Goal: Task Accomplishment & Management: Use online tool/utility

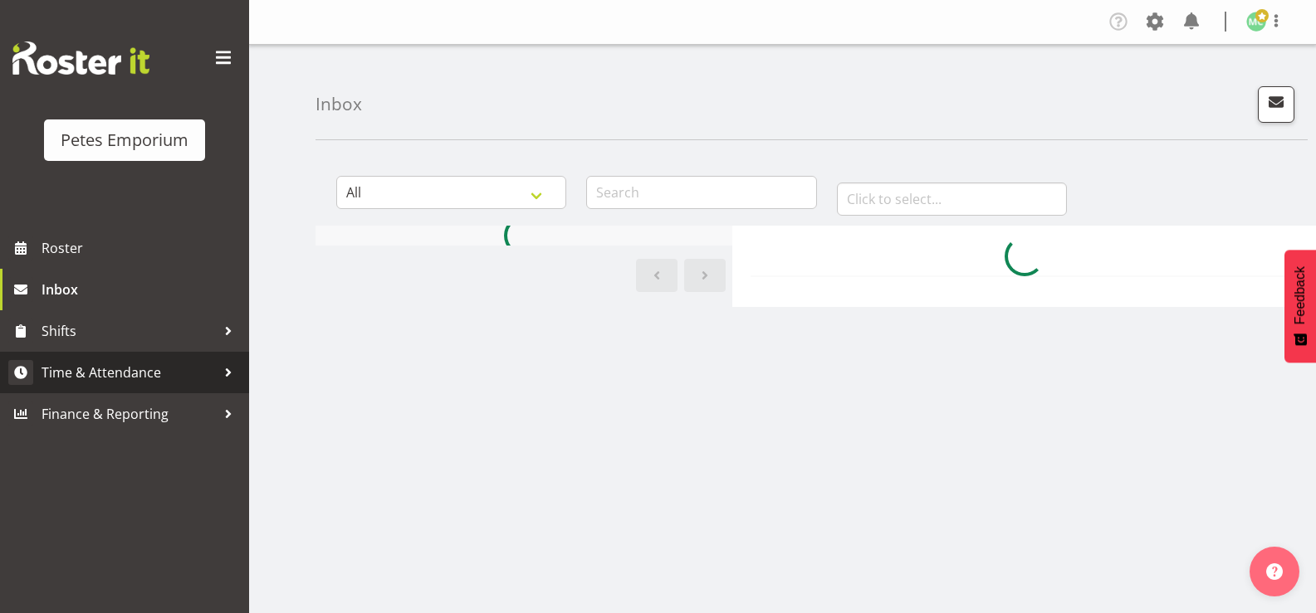
click at [71, 369] on span "Time & Attendance" at bounding box center [129, 372] width 174 height 25
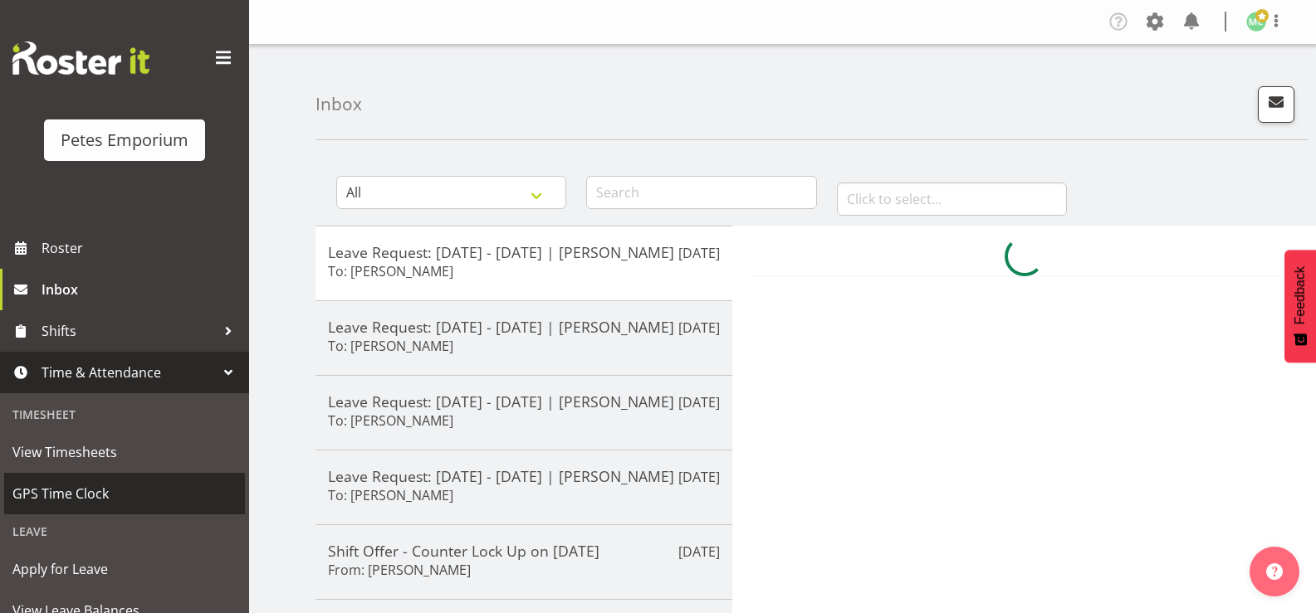
click at [55, 496] on span "GPS Time Clock" at bounding box center [124, 493] width 224 height 25
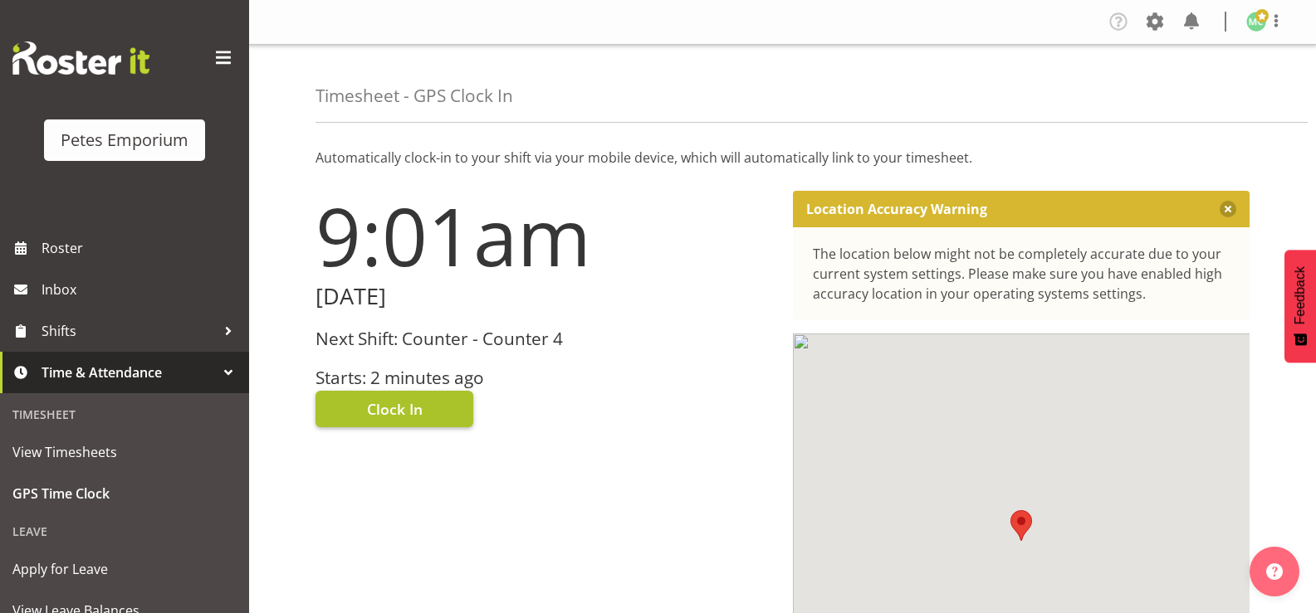
click at [367, 415] on span "Clock In" at bounding box center [395, 409] width 56 height 22
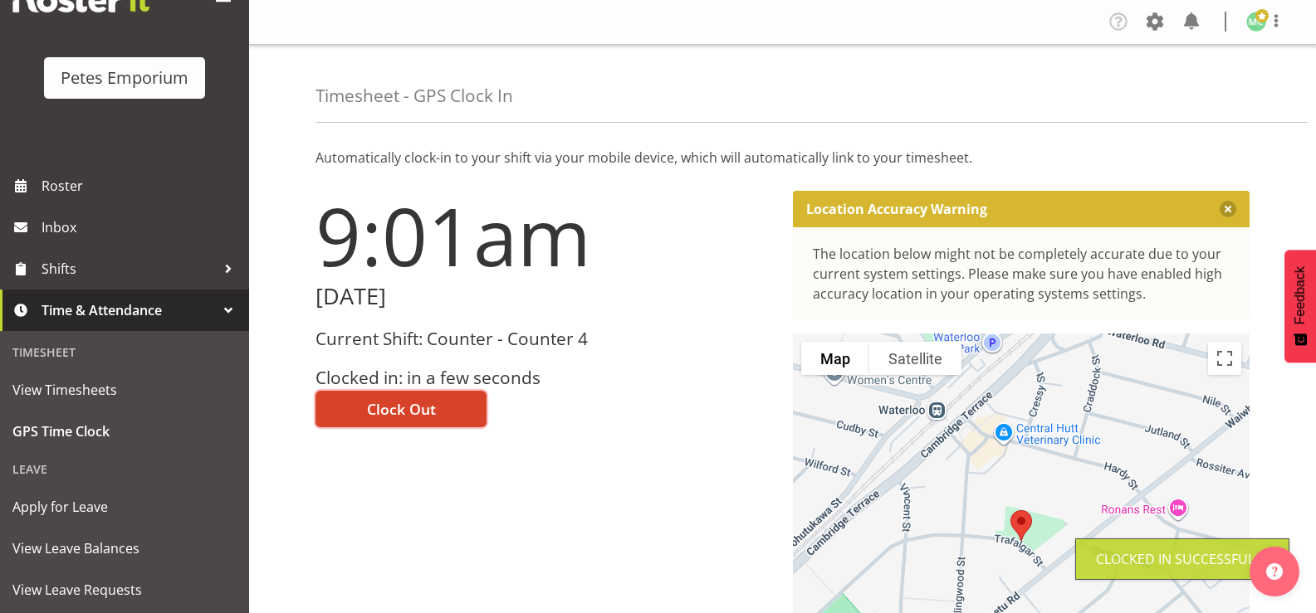
scroll to position [77, 0]
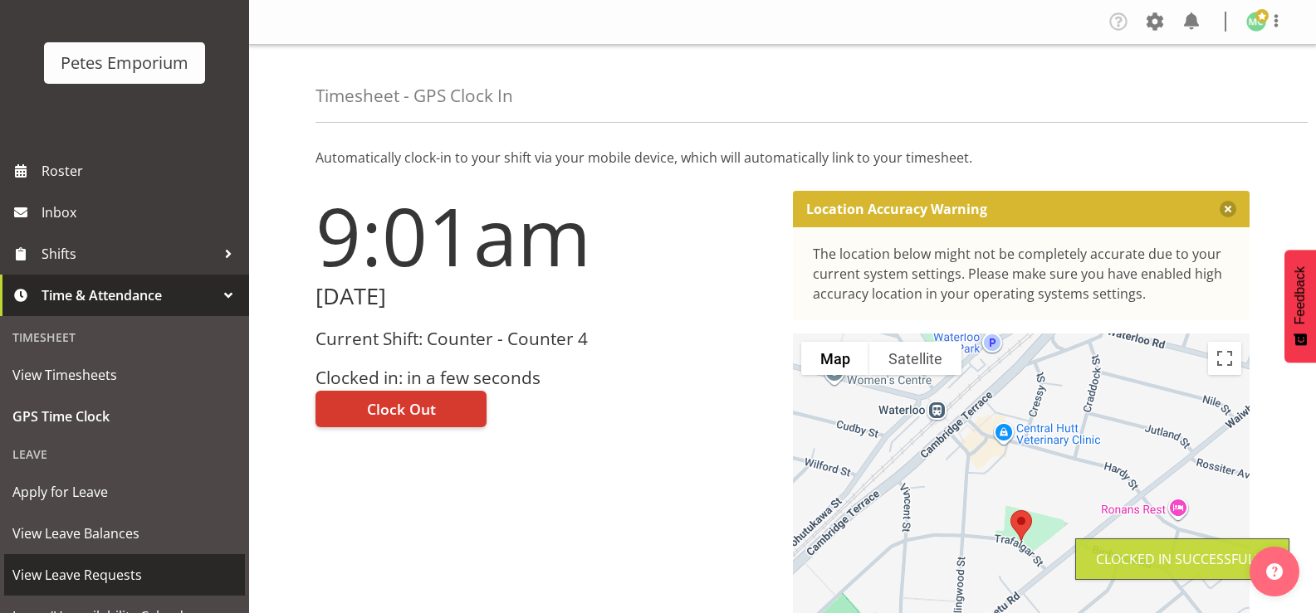
click at [39, 583] on span "View Leave Requests" at bounding box center [124, 575] width 224 height 25
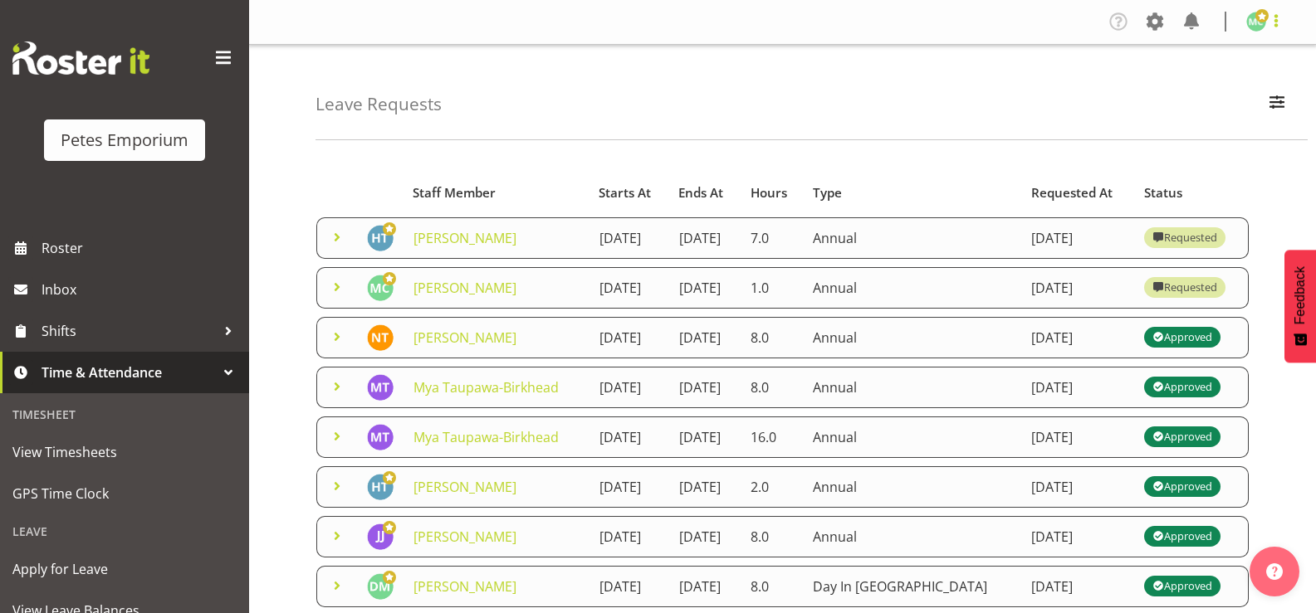
click at [1269, 22] on span at bounding box center [1276, 21] width 20 height 20
click at [1274, 20] on span at bounding box center [1276, 21] width 20 height 20
click at [1267, 23] on span at bounding box center [1276, 21] width 20 height 20
click at [1231, 90] on link "Log Out" at bounding box center [1205, 87] width 159 height 30
